Goal: Task Accomplishment & Management: Use online tool/utility

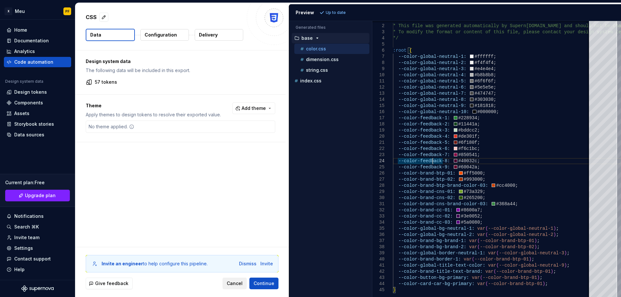
click at [238, 284] on span "Cancel" at bounding box center [235, 283] width 16 height 6
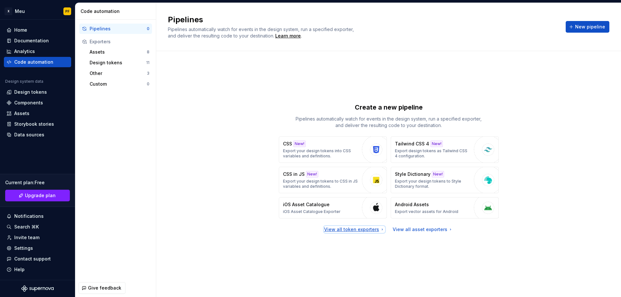
click at [357, 230] on div "View all token exporters" at bounding box center [354, 229] width 61 height 6
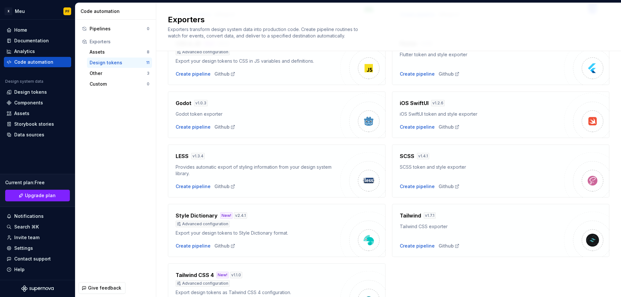
scroll to position [129, 0]
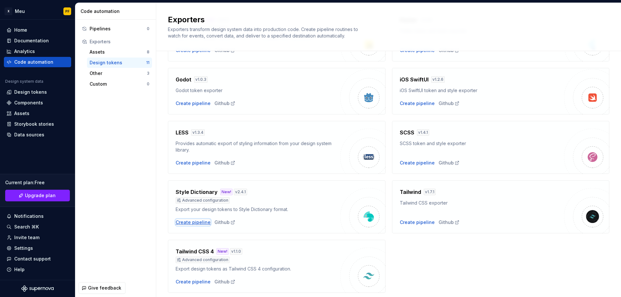
click at [187, 223] on div "Create pipeline" at bounding box center [193, 222] width 35 height 6
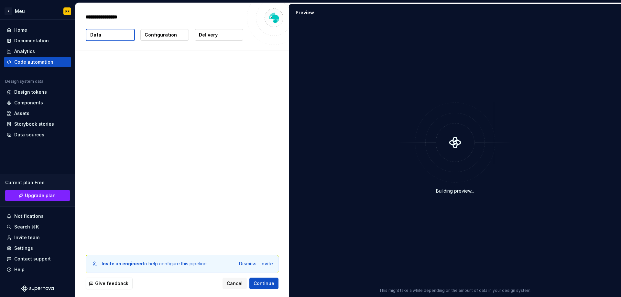
type textarea "*"
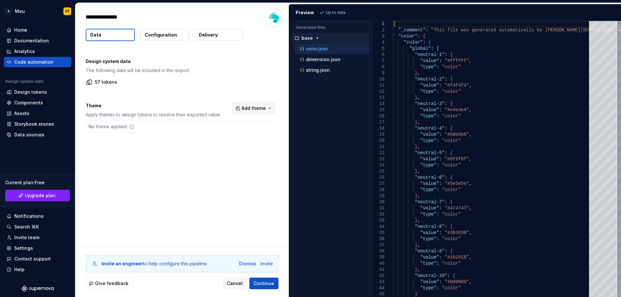
click at [268, 108] on button "Add theme" at bounding box center [253, 108] width 43 height 12
click at [224, 144] on div "BTP LIGHT" at bounding box center [221, 144] width 24 height 6
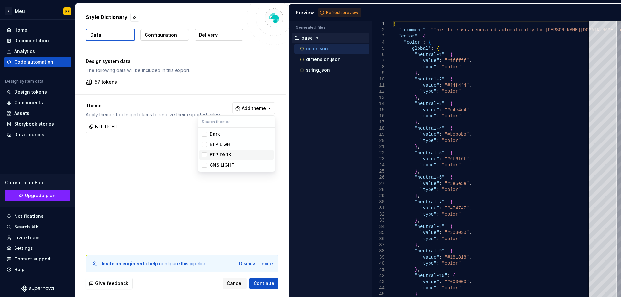
click at [220, 155] on div "BTP DARK" at bounding box center [220, 155] width 22 height 6
click at [220, 165] on div "CNS LIGHT" at bounding box center [221, 165] width 25 height 6
click at [335, 8] on html "X Meu PF Home Documentation Analytics Code automation Design system data Design…" at bounding box center [310, 148] width 621 height 297
click at [326, 12] on span "Refresh preview" at bounding box center [342, 12] width 32 height 5
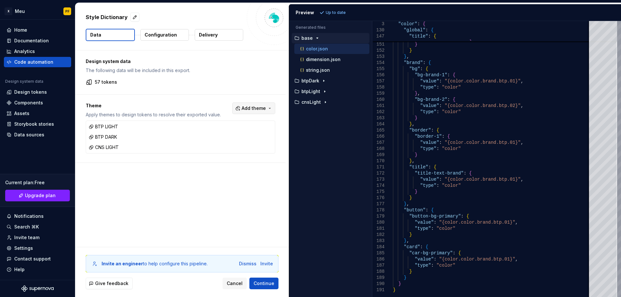
click at [262, 106] on span "Add theme" at bounding box center [253, 108] width 24 height 6
click at [213, 193] on html "X Meu PF Home Documentation Analytics Code automation Design system data Design…" at bounding box center [310, 148] width 621 height 297
click at [310, 48] on p "color.json" at bounding box center [317, 48] width 22 height 5
click at [320, 60] on p "dimension.json" at bounding box center [323, 59] width 35 height 5
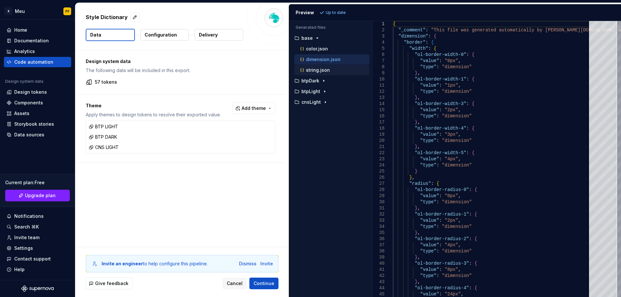
click at [311, 72] on p "string.json" at bounding box center [318, 70] width 24 height 5
type textarea "**********"
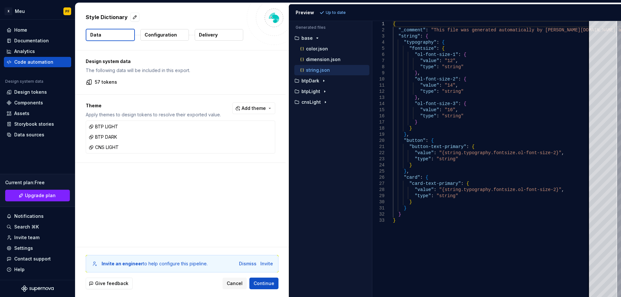
click at [178, 33] on button "Configuration" at bounding box center [164, 35] width 48 height 12
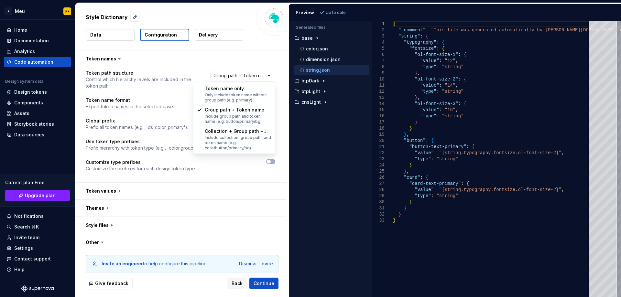
click at [241, 80] on html "**********" at bounding box center [310, 148] width 621 height 297
select select "**********"
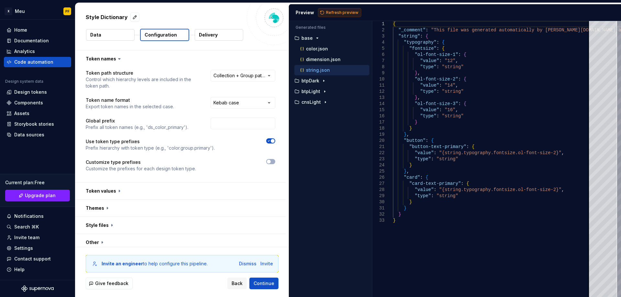
click at [321, 10] on button "Refresh preview" at bounding box center [339, 12] width 43 height 9
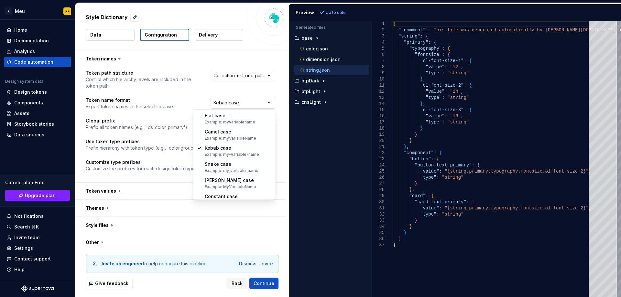
click at [249, 97] on html "**********" at bounding box center [310, 148] width 621 height 297
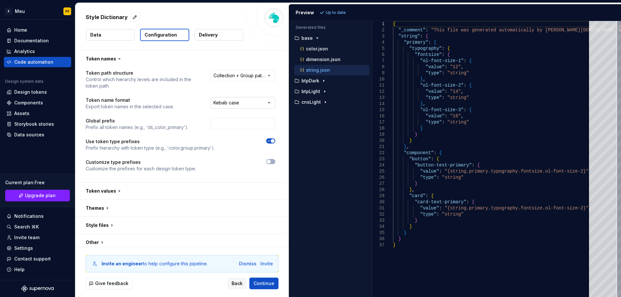
click at [249, 97] on html "**********" at bounding box center [310, 148] width 621 height 297
click at [269, 161] on span "button" at bounding box center [269, 162] width 4 height 4
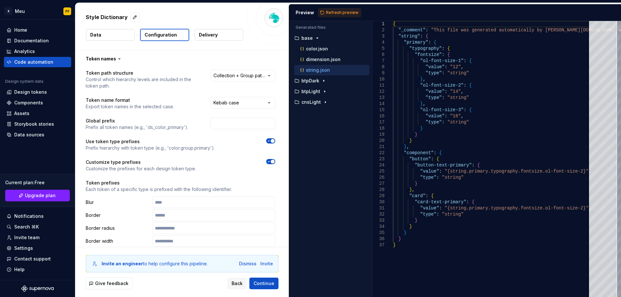
click at [269, 161] on icon "button" at bounding box center [268, 162] width 5 height 4
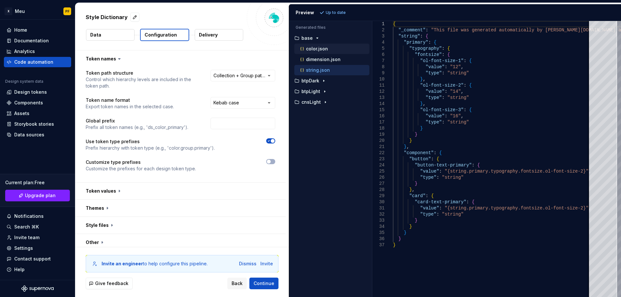
click at [316, 50] on p "color.json" at bounding box center [317, 48] width 22 height 5
type textarea "**********"
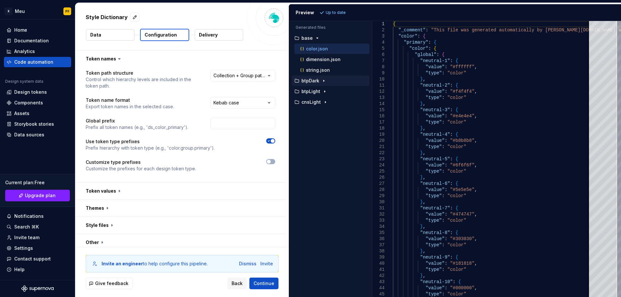
click at [311, 80] on p "btpDark" at bounding box center [310, 80] width 18 height 5
click at [311, 82] on p "btpDark" at bounding box center [310, 80] width 18 height 5
click at [312, 90] on p "btpLight" at bounding box center [310, 91] width 19 height 5
click at [313, 93] on p "btpLight" at bounding box center [310, 91] width 19 height 5
